Goal: Information Seeking & Learning: Find specific fact

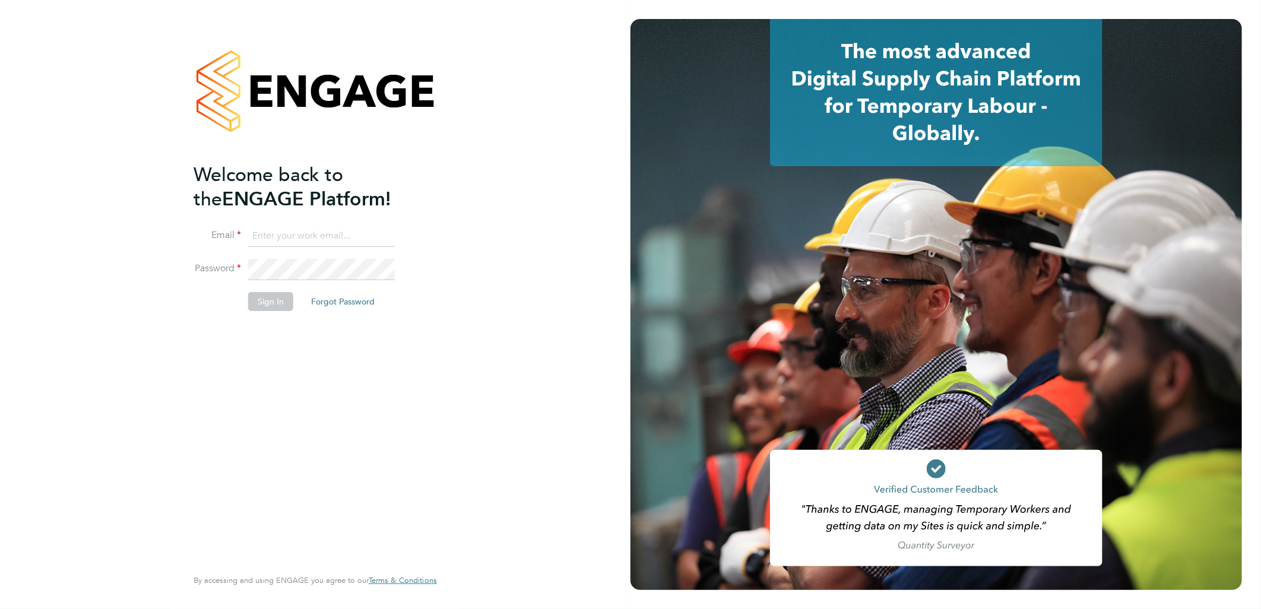
type input "sasha.baird@pretiumresourcing.co.uk"
click at [245, 299] on li "Sign In Forgot Password" at bounding box center [310, 307] width 232 height 31
click at [257, 302] on button "Sign In" at bounding box center [270, 301] width 45 height 19
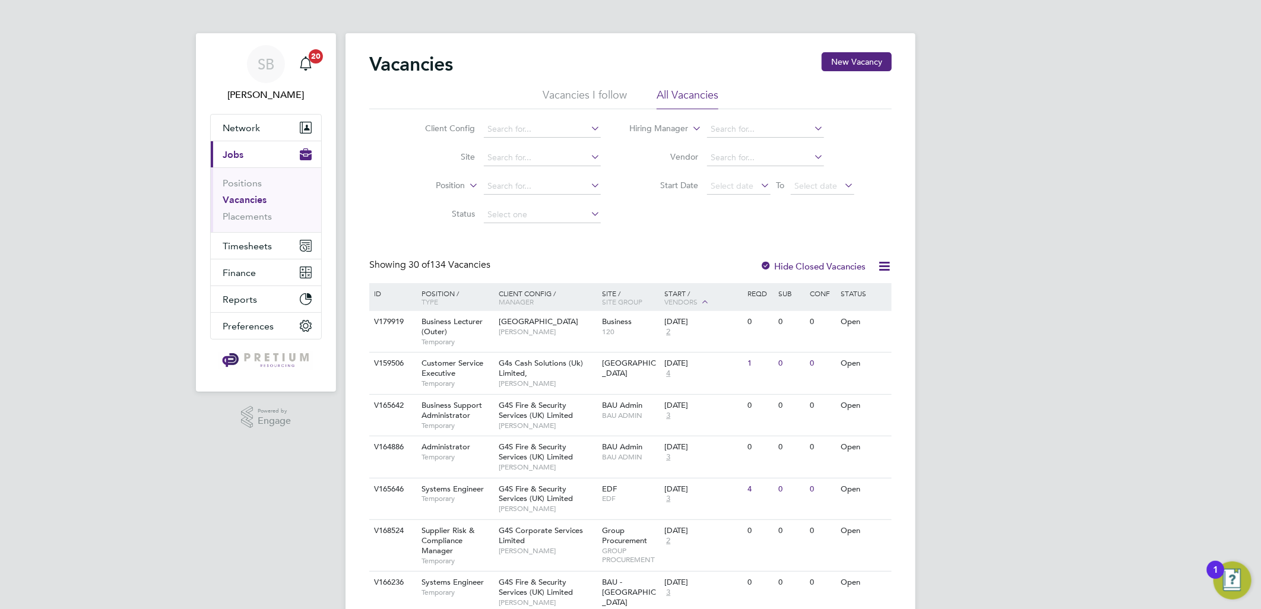
click at [233, 229] on ul "Positions Vacancies Placements" at bounding box center [266, 199] width 110 height 65
click at [243, 242] on span "Timesheets" at bounding box center [247, 245] width 49 height 11
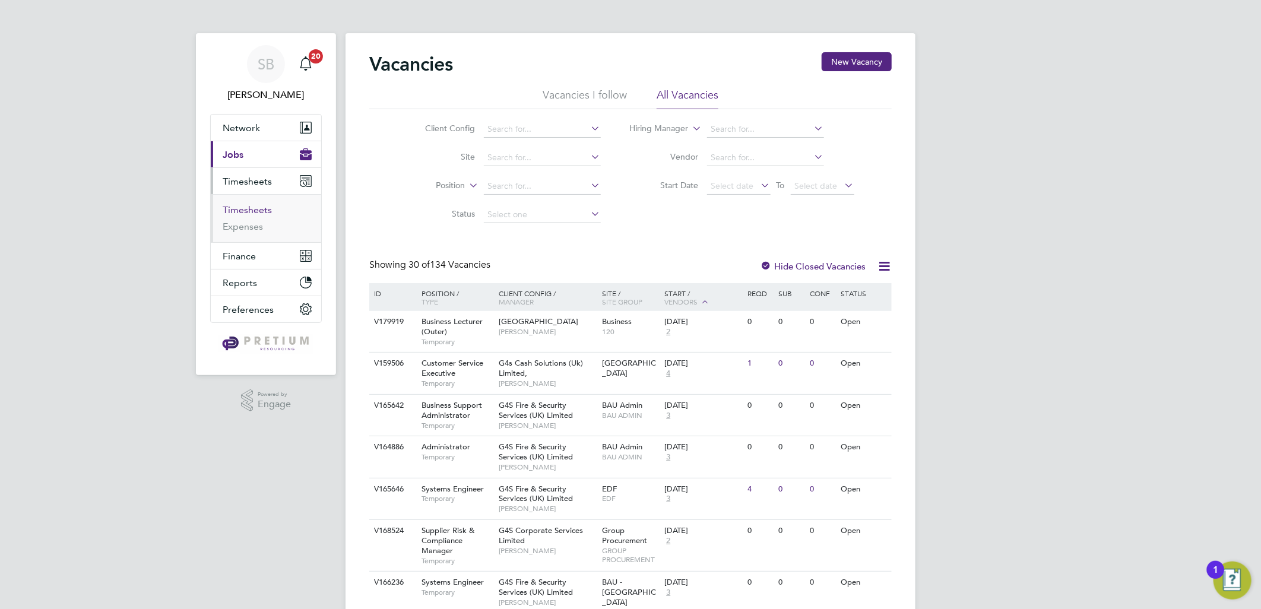
click at [251, 204] on link "Timesheets" at bounding box center [247, 209] width 49 height 11
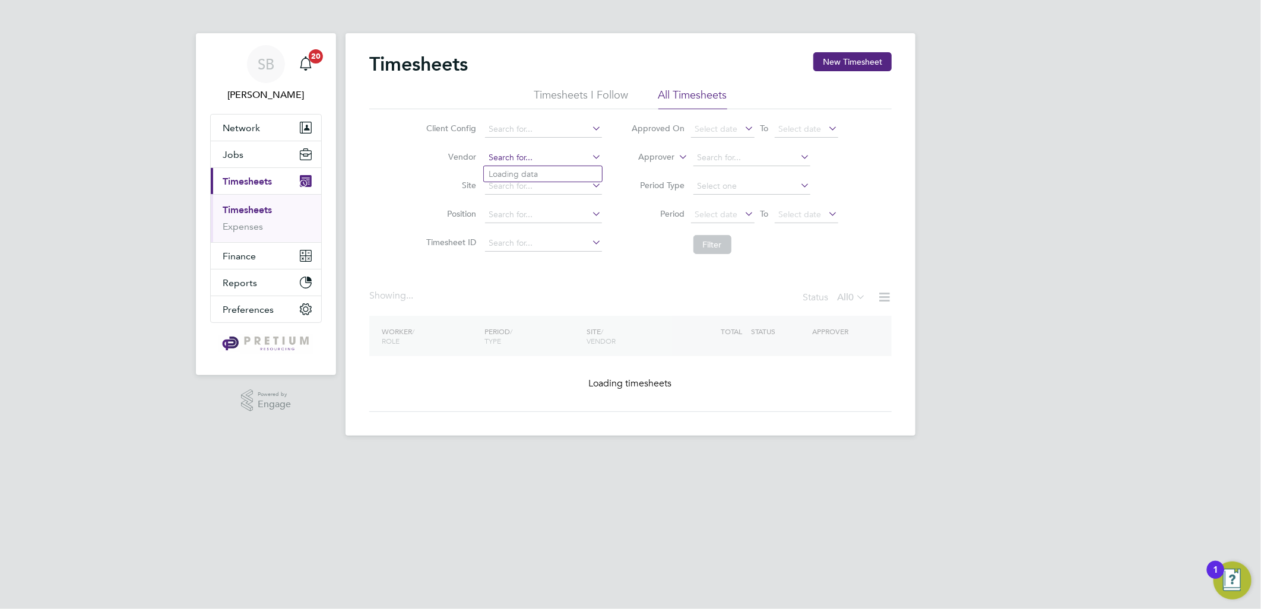
click at [502, 152] on input at bounding box center [543, 158] width 117 height 17
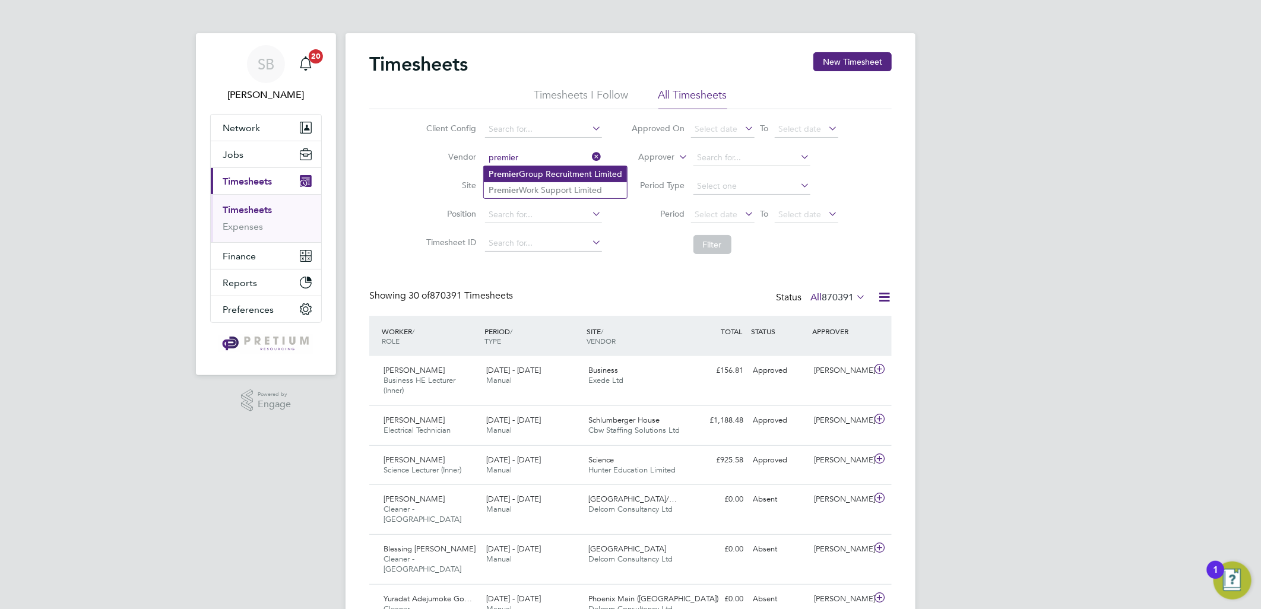
click at [556, 181] on li "Premier Group Recruitment Limited" at bounding box center [555, 174] width 143 height 16
type input "Premier Group Recruitment Limited"
click at [707, 250] on button "Filter" at bounding box center [713, 244] width 38 height 19
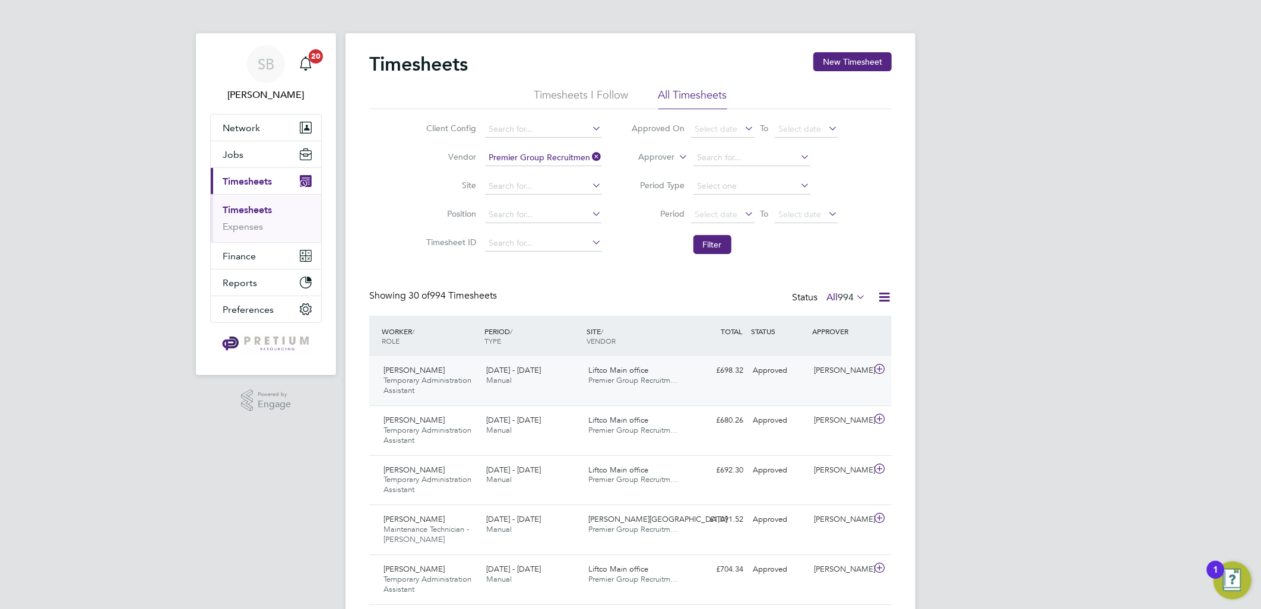
click at [635, 371] on span "Liftco Main office" at bounding box center [619, 370] width 60 height 10
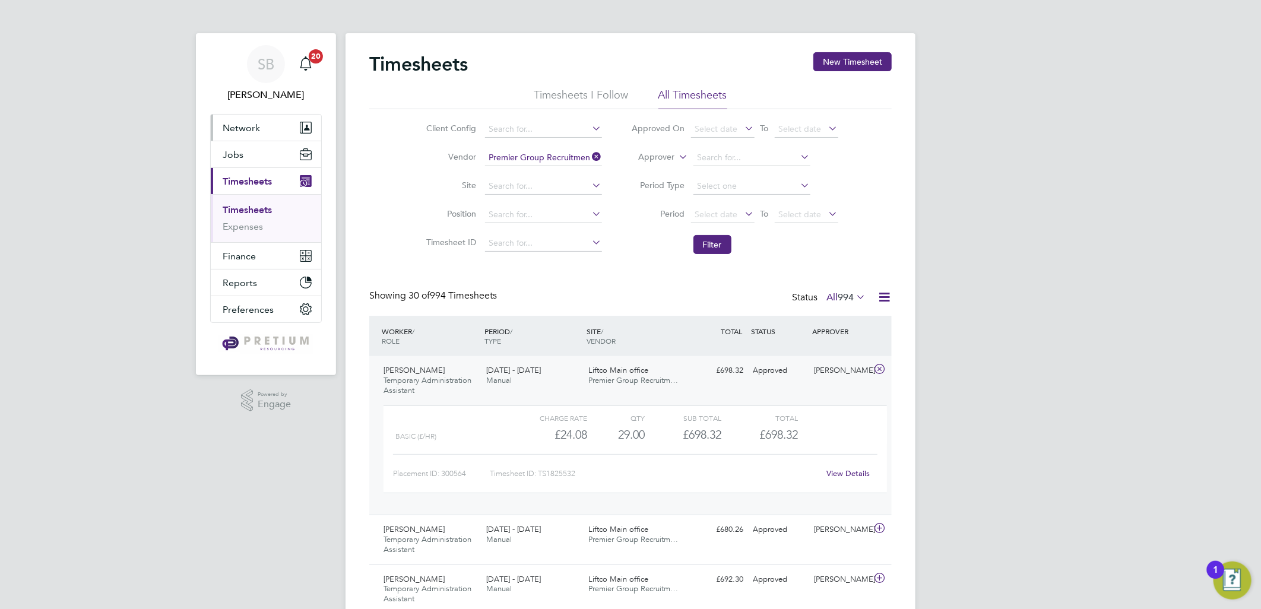
click at [267, 124] on button "Network" at bounding box center [266, 128] width 110 height 26
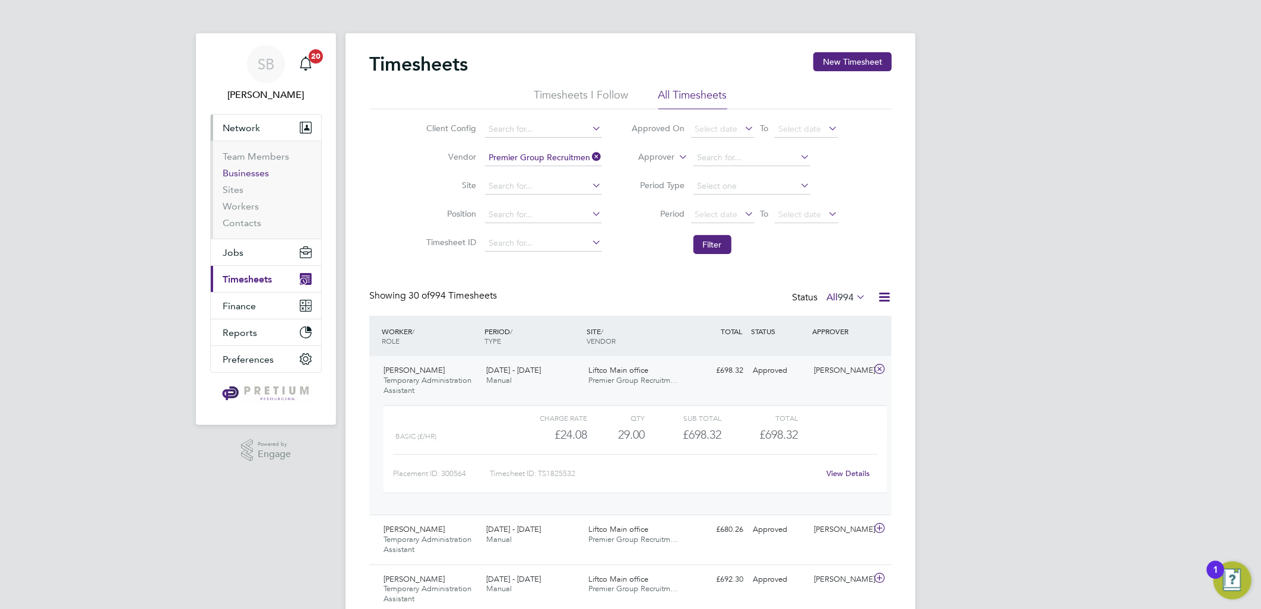
click at [236, 176] on link "Businesses" at bounding box center [246, 172] width 46 height 11
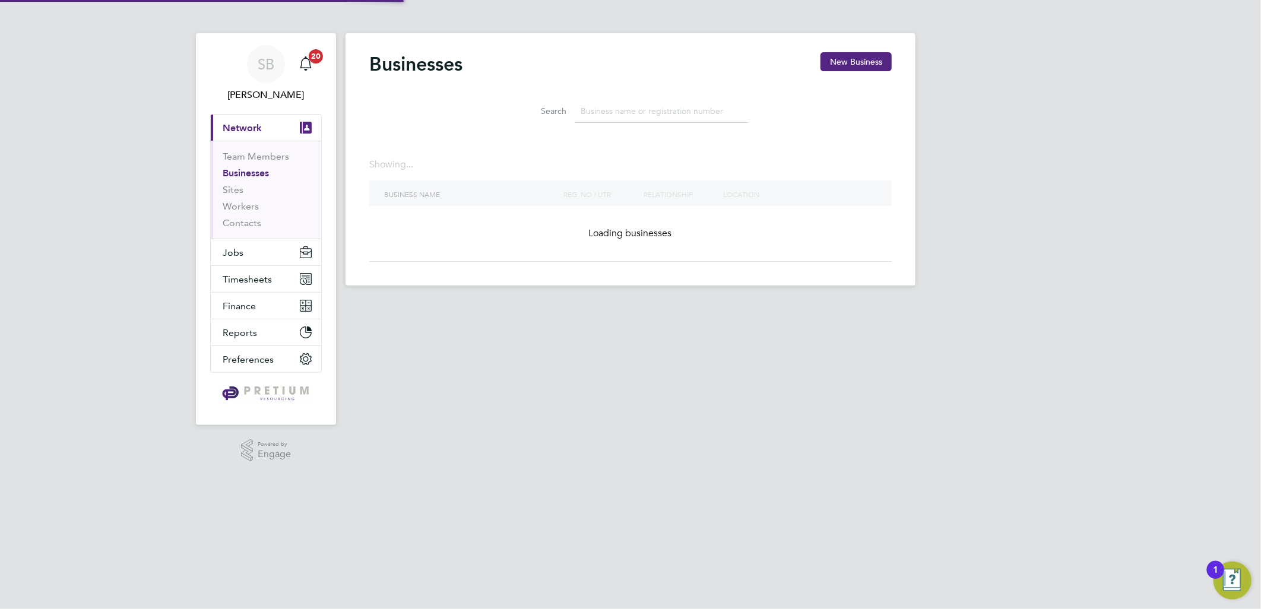
click at [638, 109] on li "Search" at bounding box center [630, 111] width 265 height 35
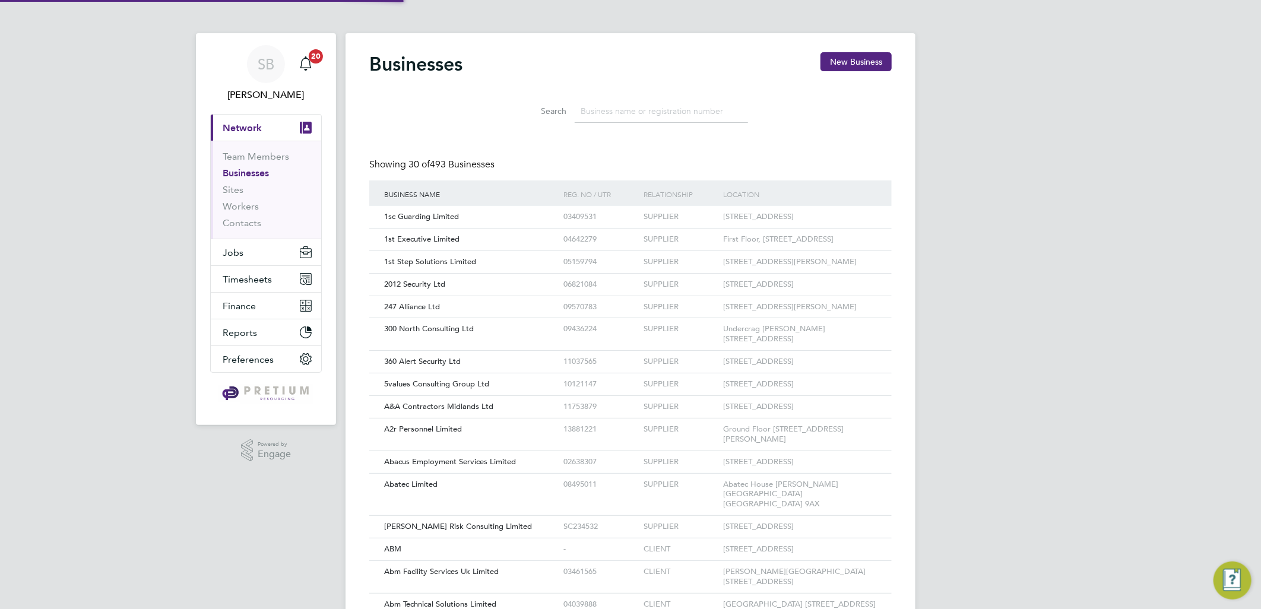
click at [642, 110] on input at bounding box center [661, 111] width 173 height 23
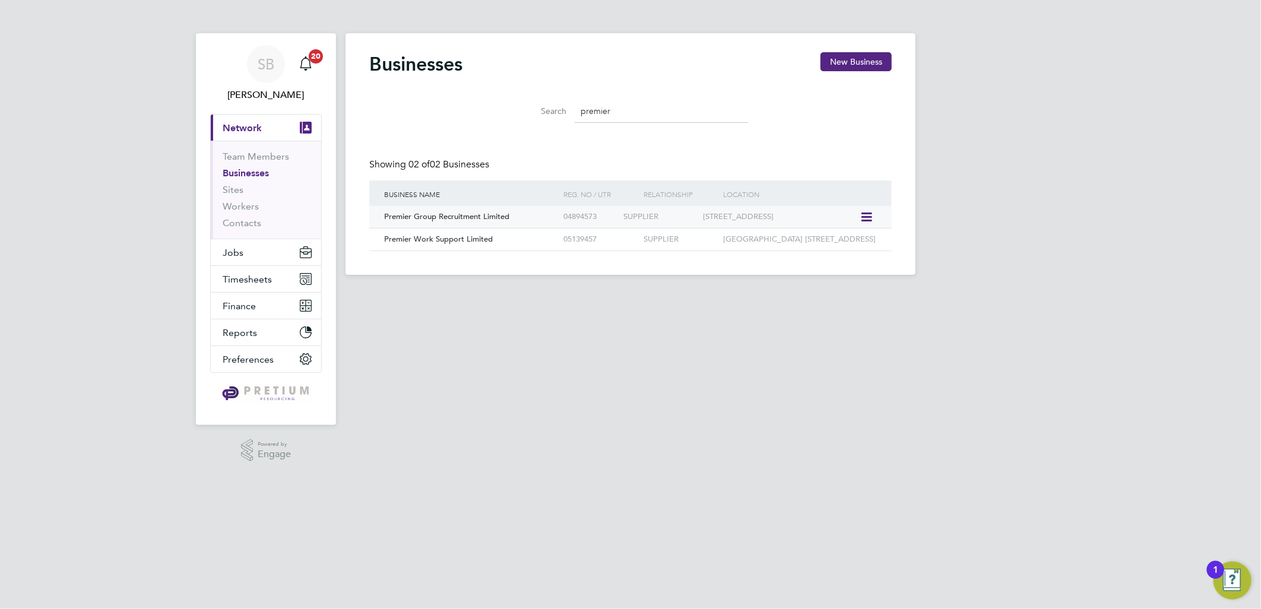
type input "premier"
click at [608, 220] on div "04894573" at bounding box center [591, 217] width 60 height 22
click at [235, 276] on span "Timesheets" at bounding box center [247, 279] width 49 height 11
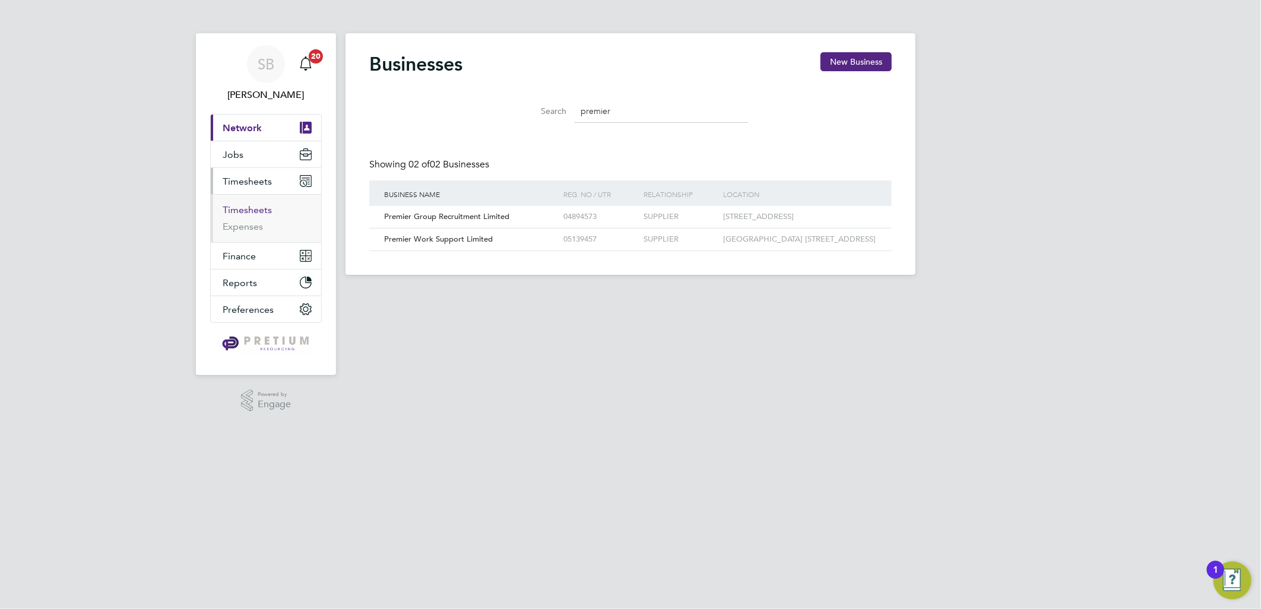
click at [242, 214] on link "Timesheets" at bounding box center [247, 209] width 49 height 11
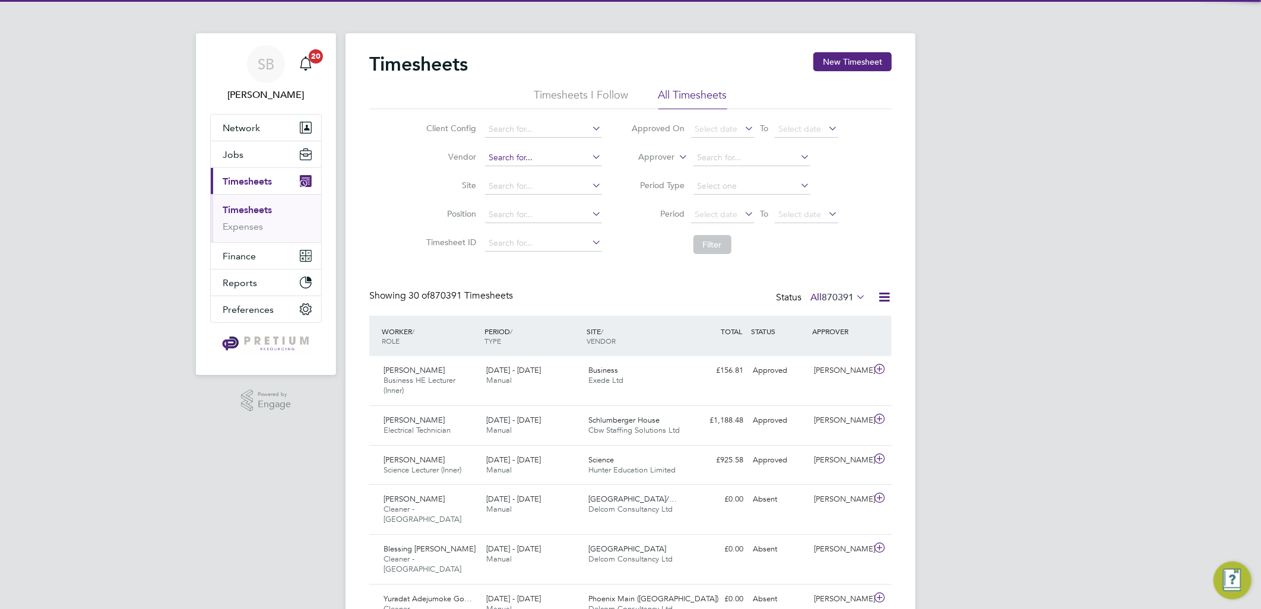
scroll to position [30, 103]
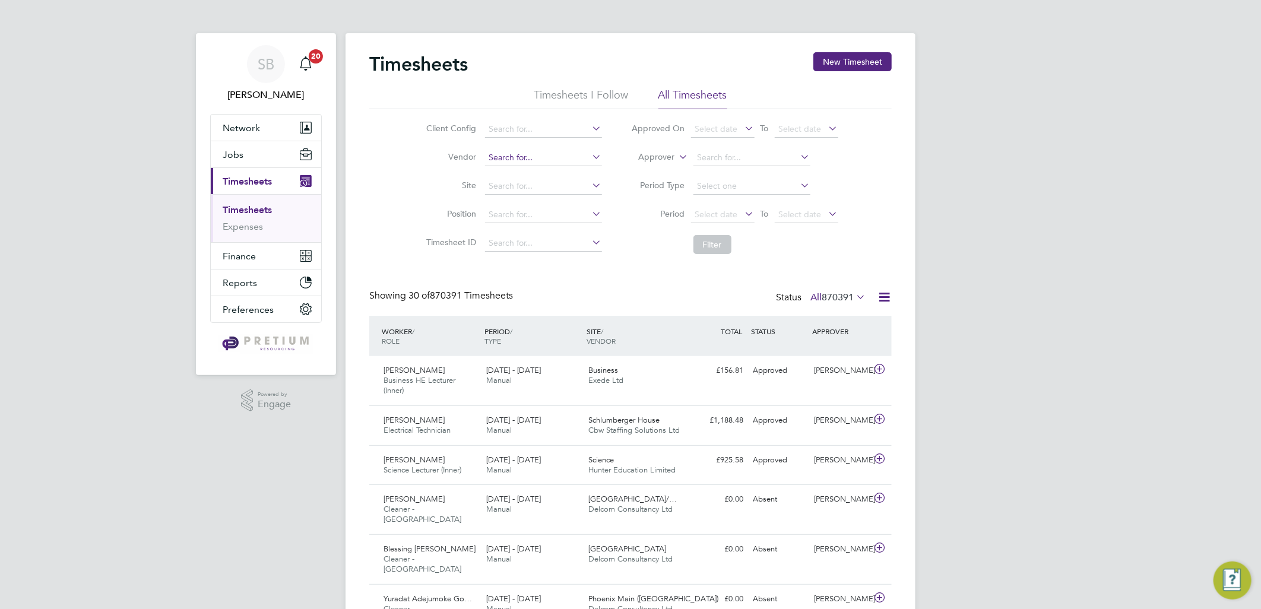
click at [517, 154] on input at bounding box center [543, 158] width 117 height 17
click at [554, 173] on li "Premier Group Recruitment Limited" at bounding box center [555, 174] width 143 height 16
type input "Premier Group Recruitment Limited"
click at [716, 245] on button "Filter" at bounding box center [713, 244] width 38 height 19
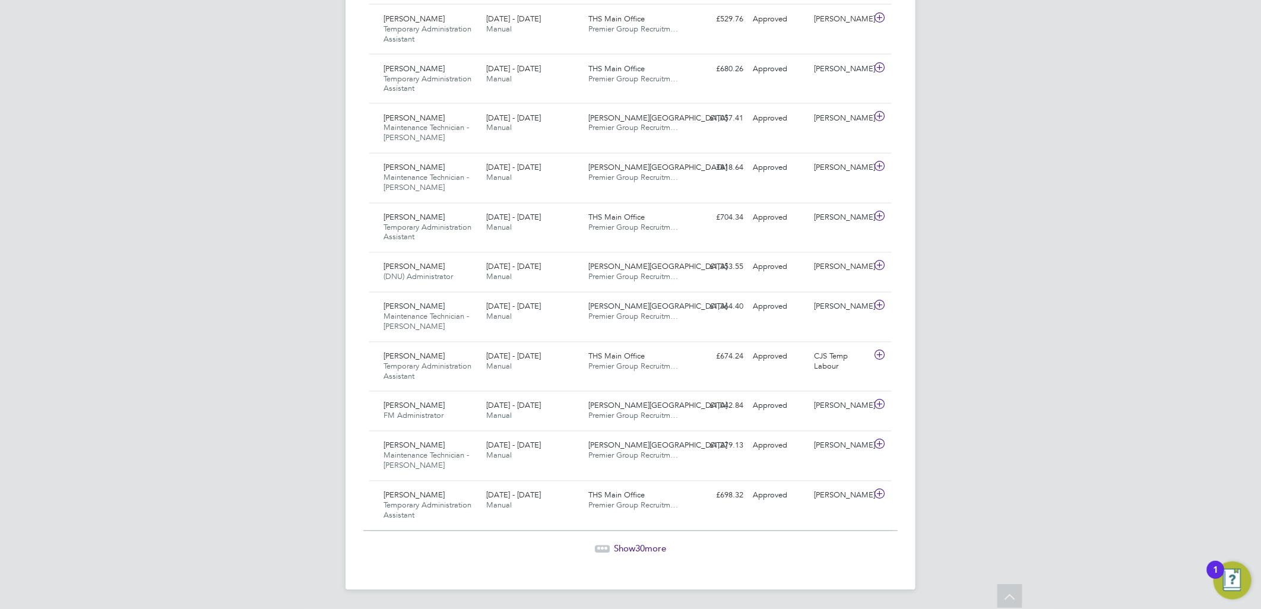
click at [638, 549] on span "30" at bounding box center [640, 548] width 10 height 11
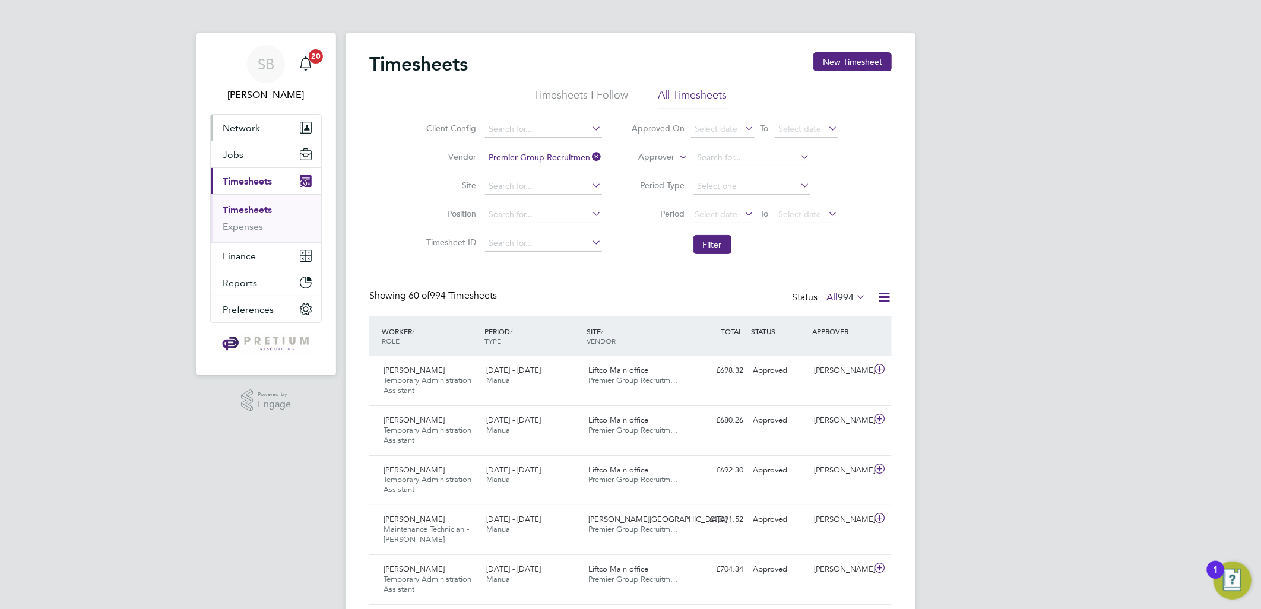
click at [233, 127] on span "Network" at bounding box center [241, 127] width 37 height 11
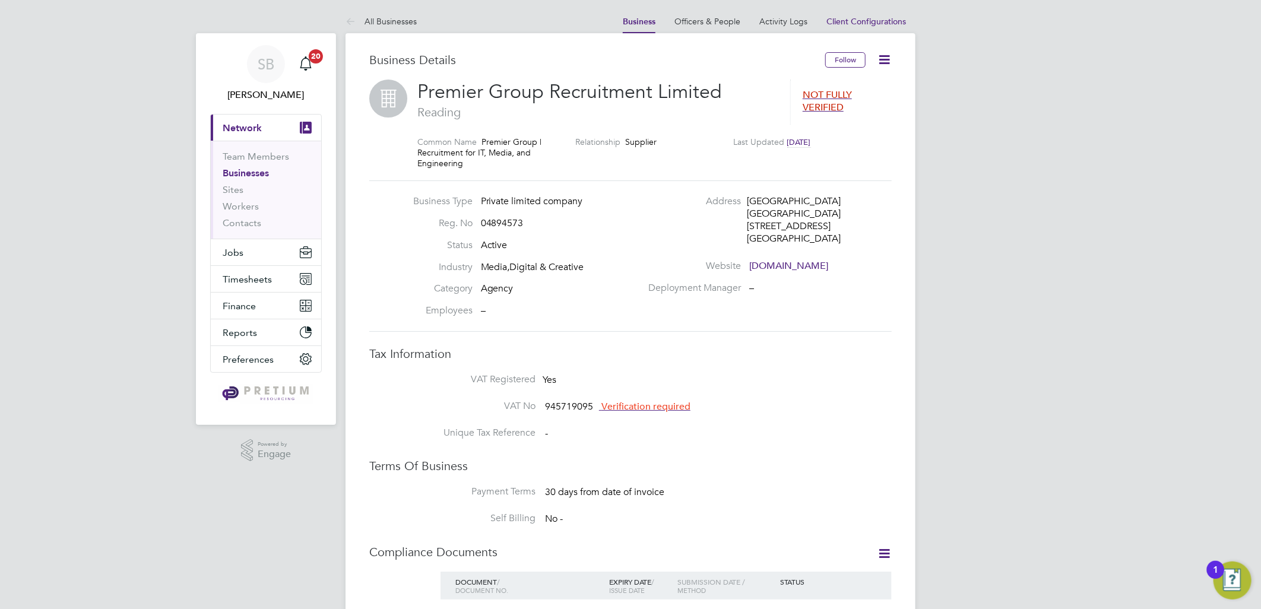
click at [805, 140] on span "[DATE]" at bounding box center [799, 142] width 24 height 10
click at [490, 221] on span "04894573" at bounding box center [502, 223] width 43 height 12
copy span "04894573"
click at [832, 145] on span "[DATE] 14:21" at bounding box center [809, 142] width 45 height 10
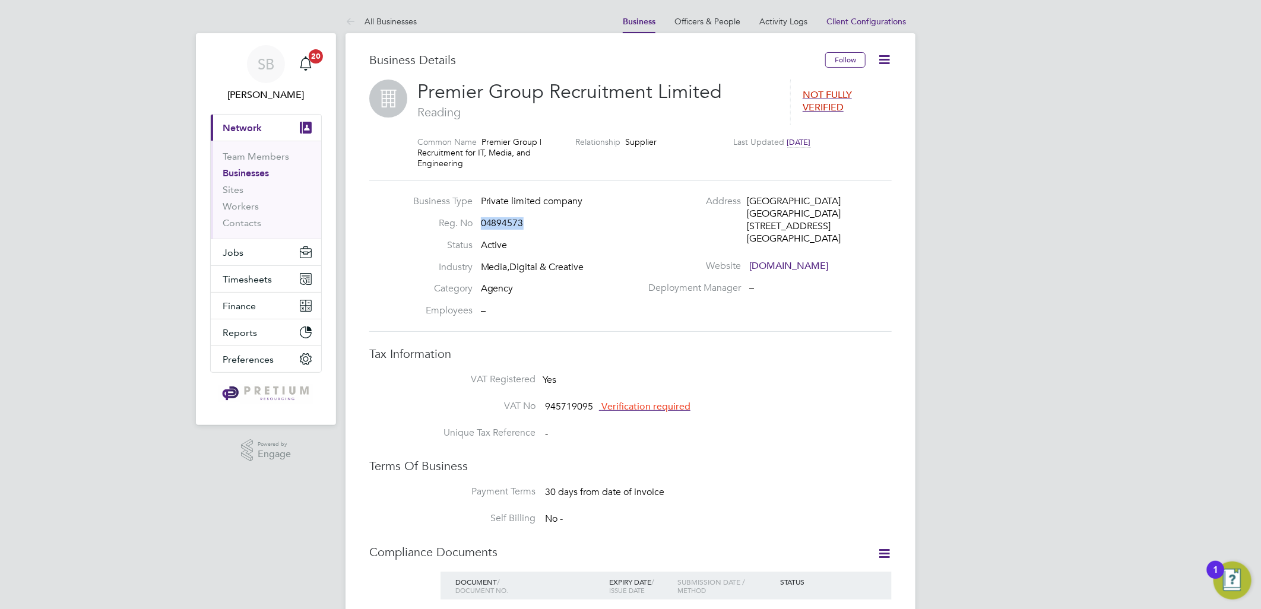
click at [811, 140] on span "[DATE]" at bounding box center [799, 142] width 24 height 10
click at [781, 26] on link "Activity Logs" at bounding box center [783, 21] width 48 height 11
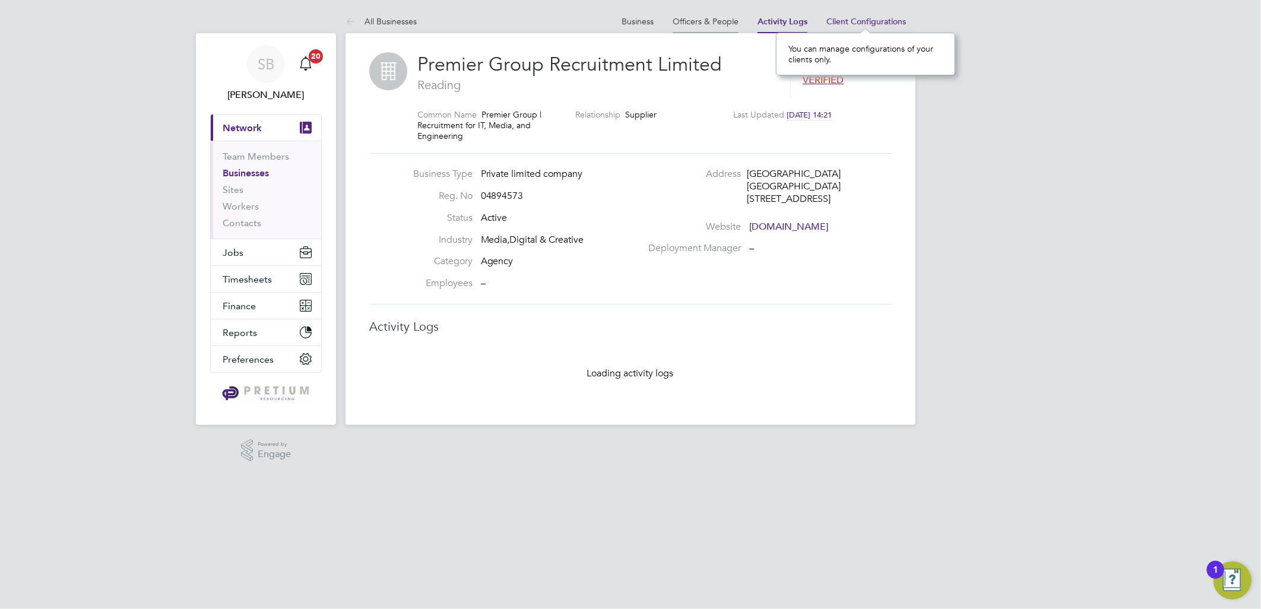
scroll to position [11, 81]
click at [685, 19] on link "Officers & People" at bounding box center [706, 21] width 66 height 11
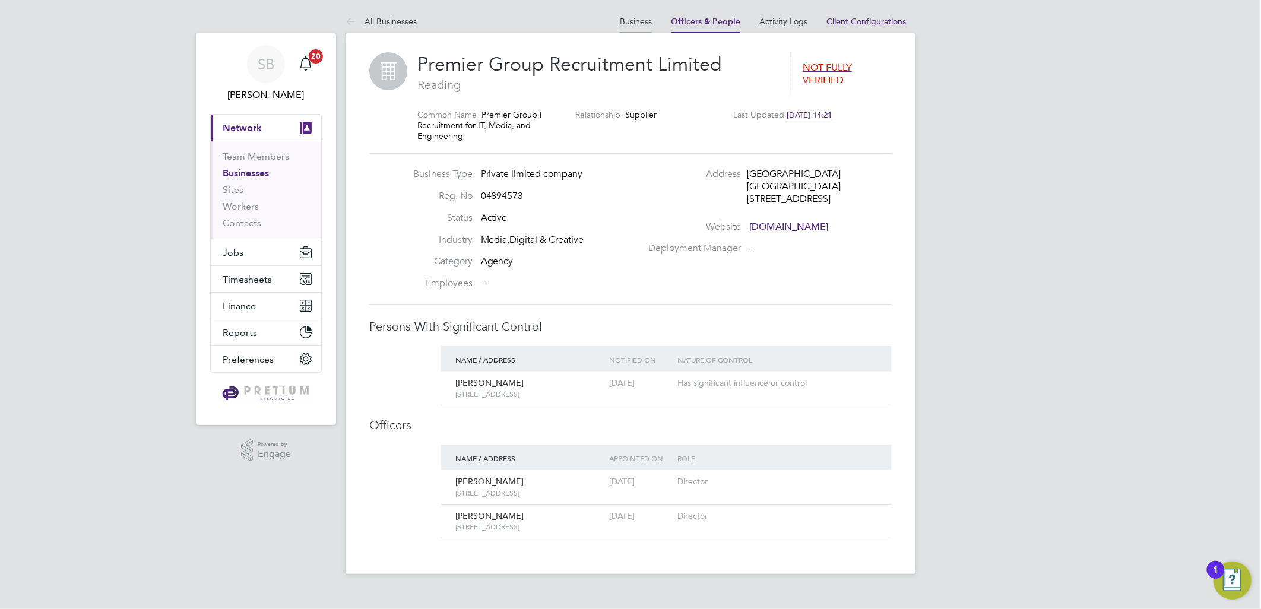
click at [644, 21] on link "Business" at bounding box center [636, 21] width 32 height 11
